Goal: Information Seeking & Learning: Learn about a topic

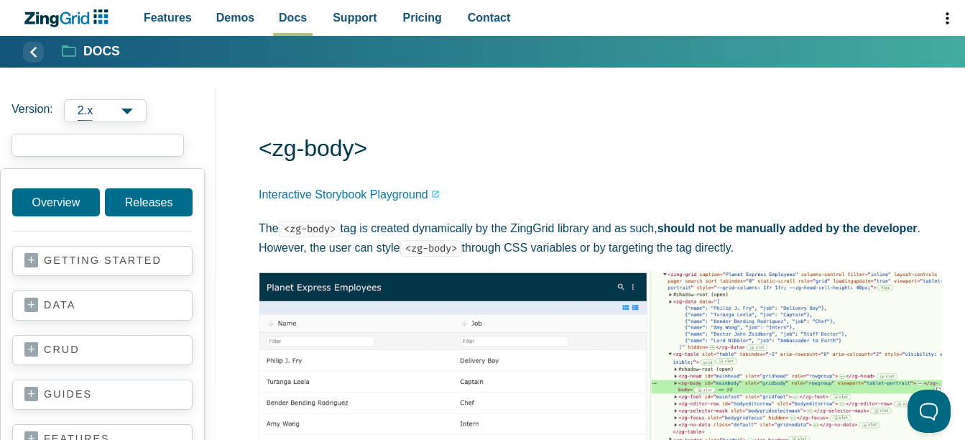
click at [66, 147] on input "search input" at bounding box center [97, 145] width 172 height 23
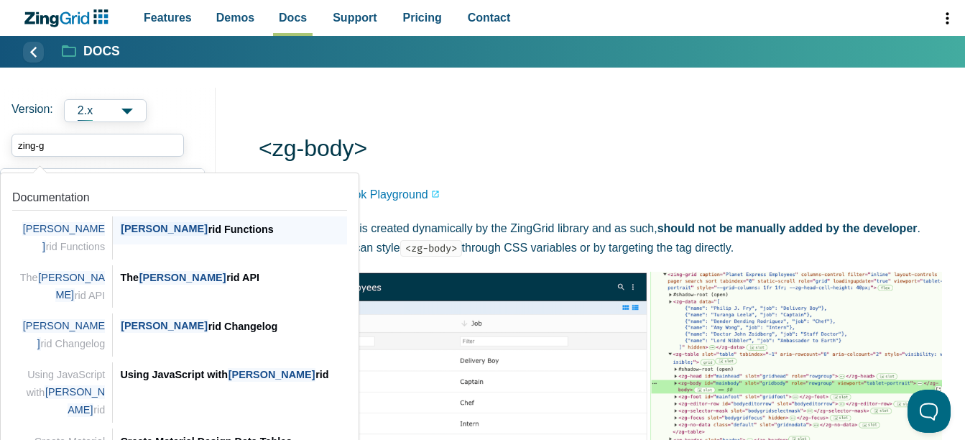
type input "zing-gr"
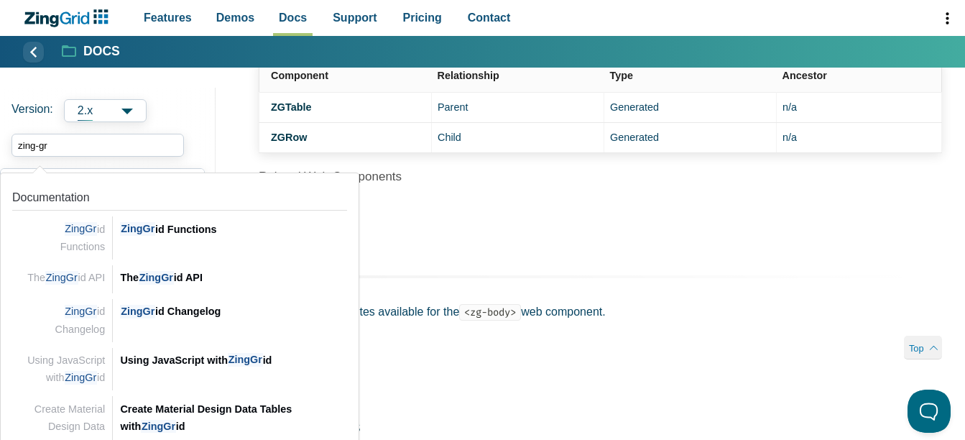
scroll to position [359, 0]
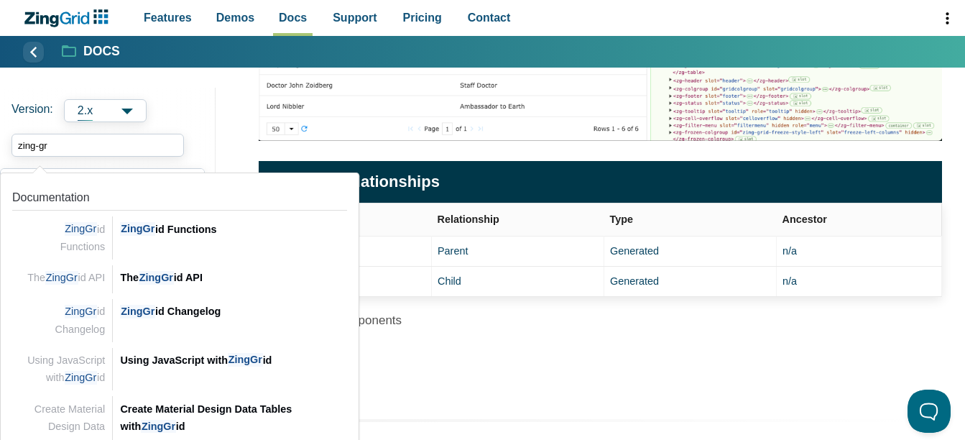
drag, startPoint x: 91, startPoint y: 143, endPoint x: 15, endPoint y: 142, distance: 76.2
click at [15, 142] on input "zing-gr" at bounding box center [97, 145] width 172 height 23
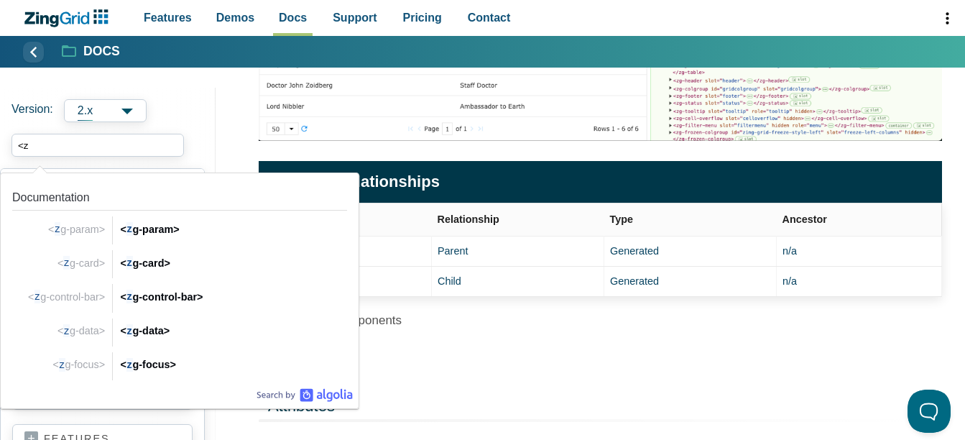
type input "<"
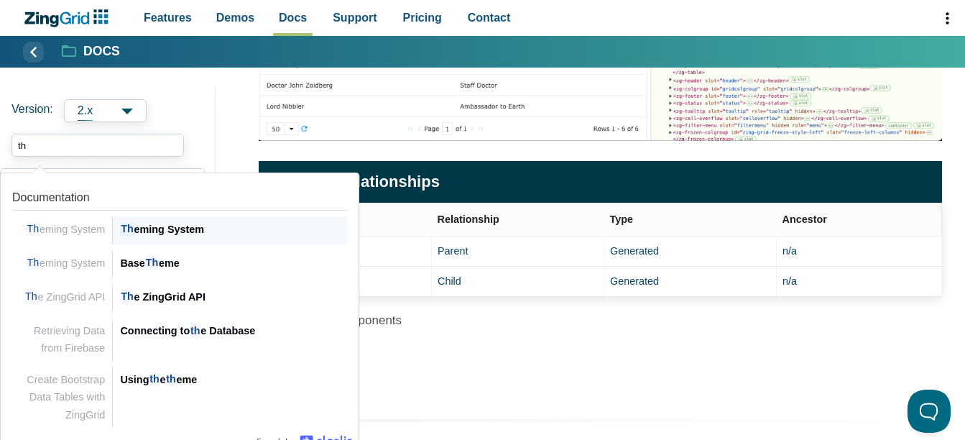
type input "t"
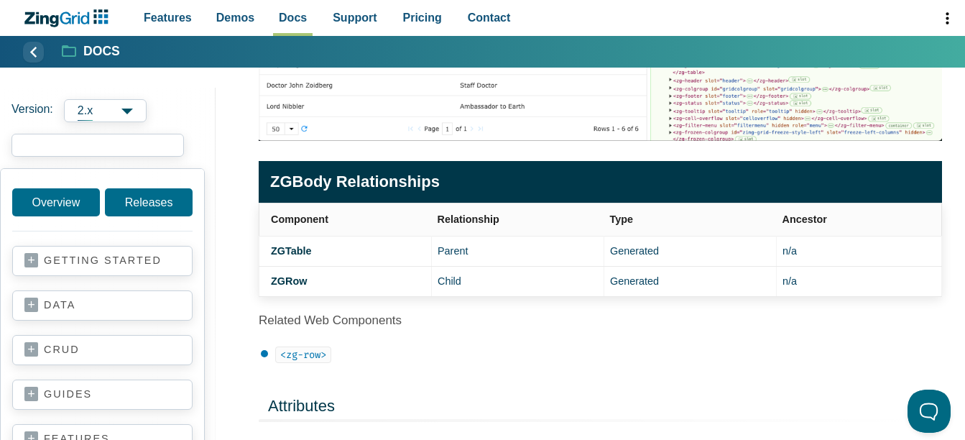
drag, startPoint x: 131, startPoint y: 142, endPoint x: 154, endPoint y: 146, distance: 24.0
click at [131, 141] on input "search input" at bounding box center [97, 145] width 172 height 23
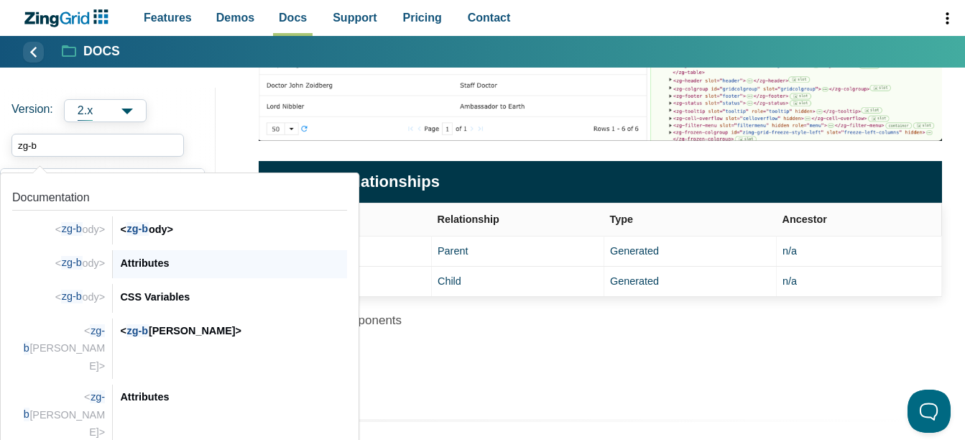
click at [144, 258] on div "Attributes" at bounding box center [233, 262] width 227 height 17
type input "zg-b"
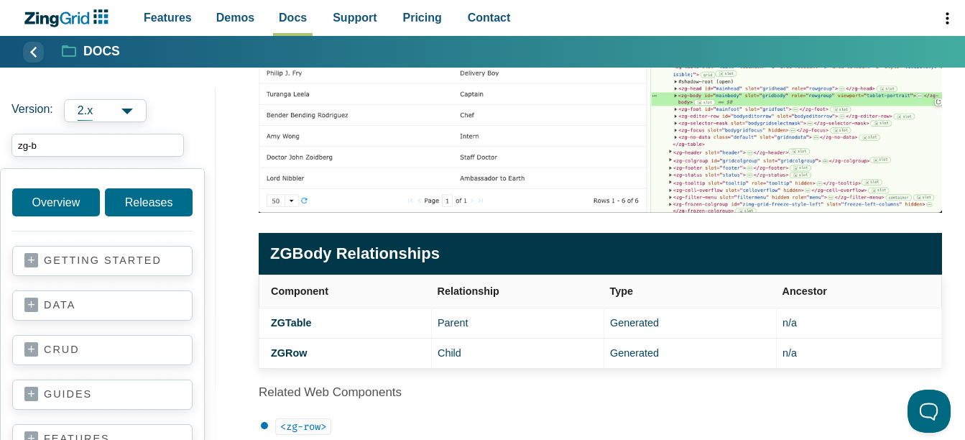
scroll to position [72, 0]
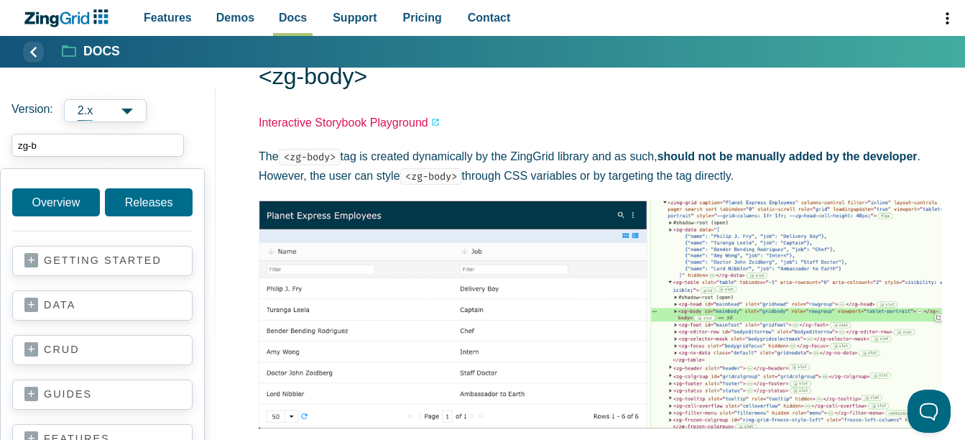
click at [405, 126] on link "Interactive Storybook Playground" at bounding box center [349, 122] width 181 height 19
